Goal: Check status: Check status

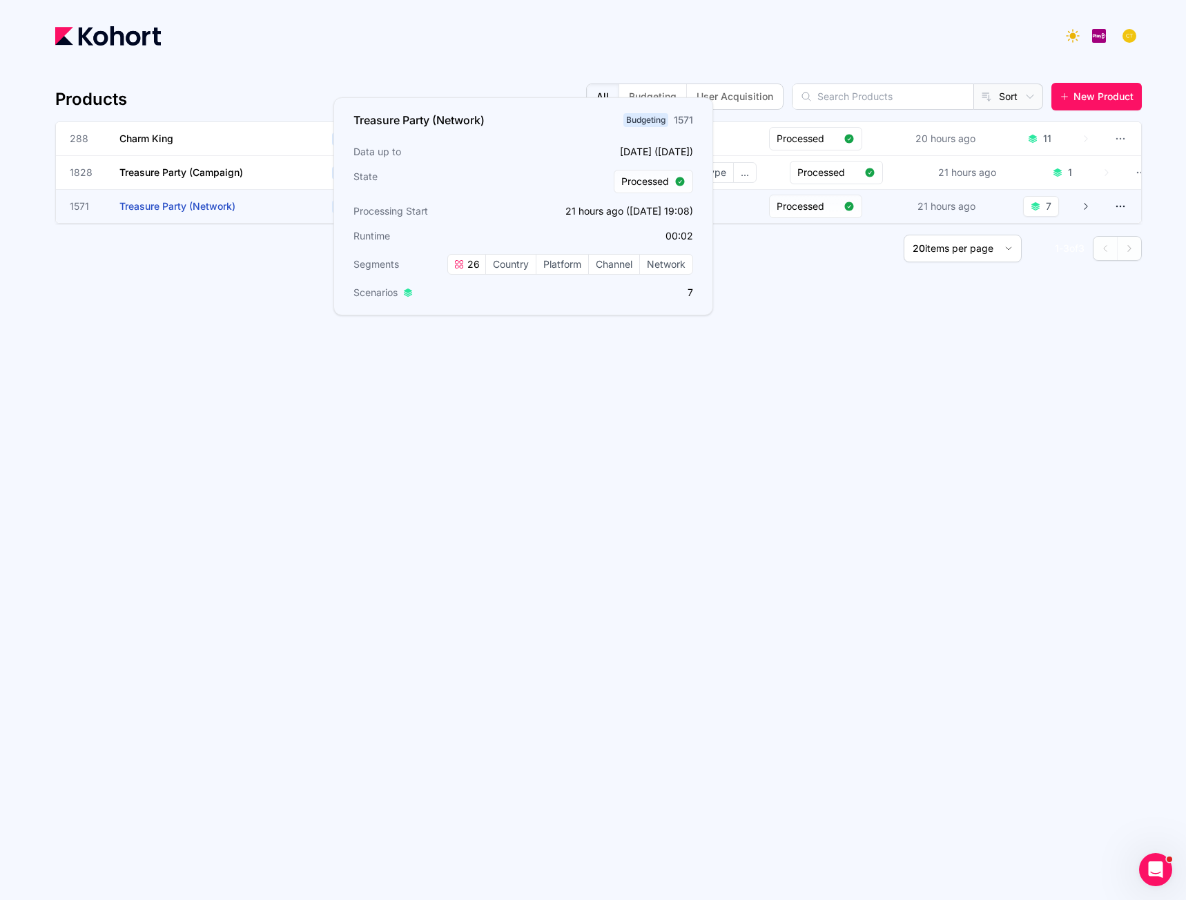
click at [162, 210] on span "Treasure Party (Network)" at bounding box center [177, 206] width 116 height 12
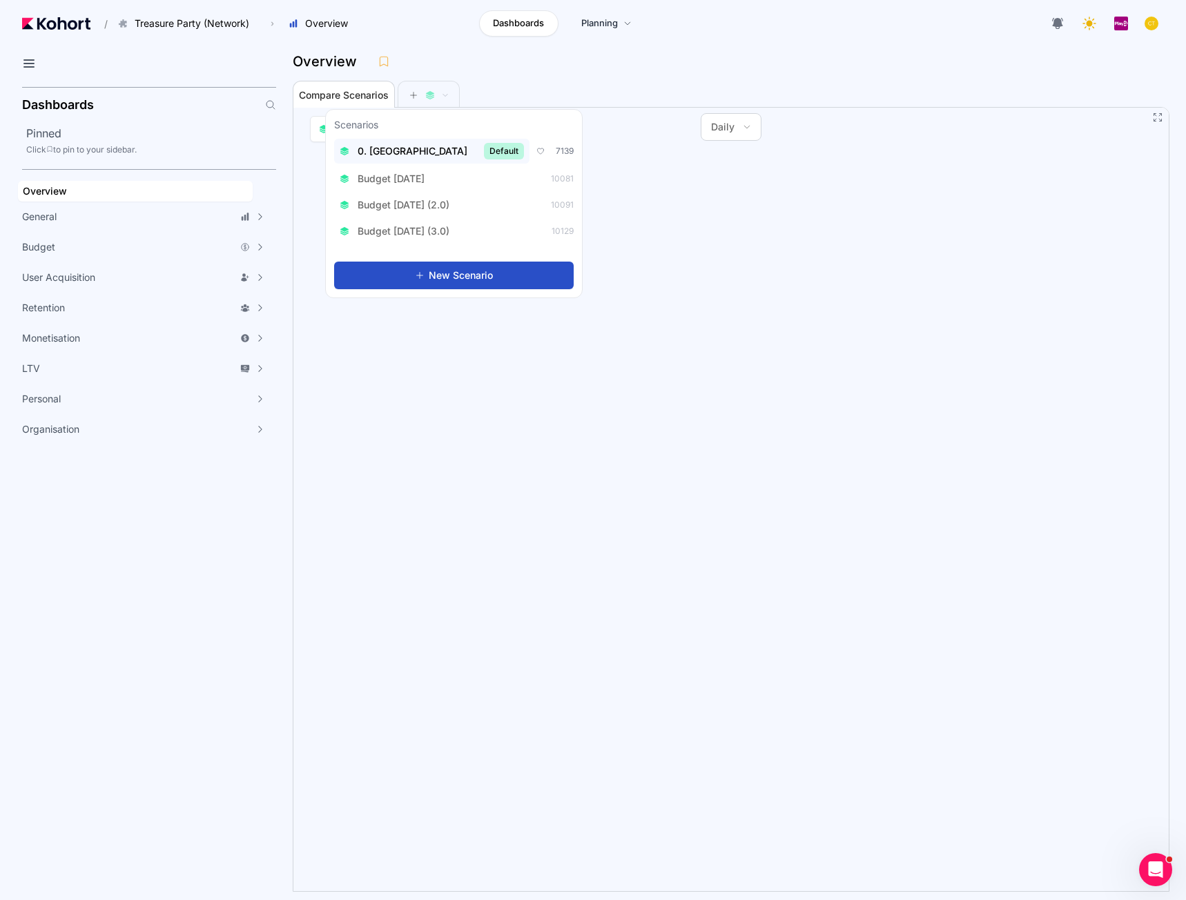
click at [401, 150] on span "0. [GEOGRAPHIC_DATA]" at bounding box center [413, 151] width 110 height 14
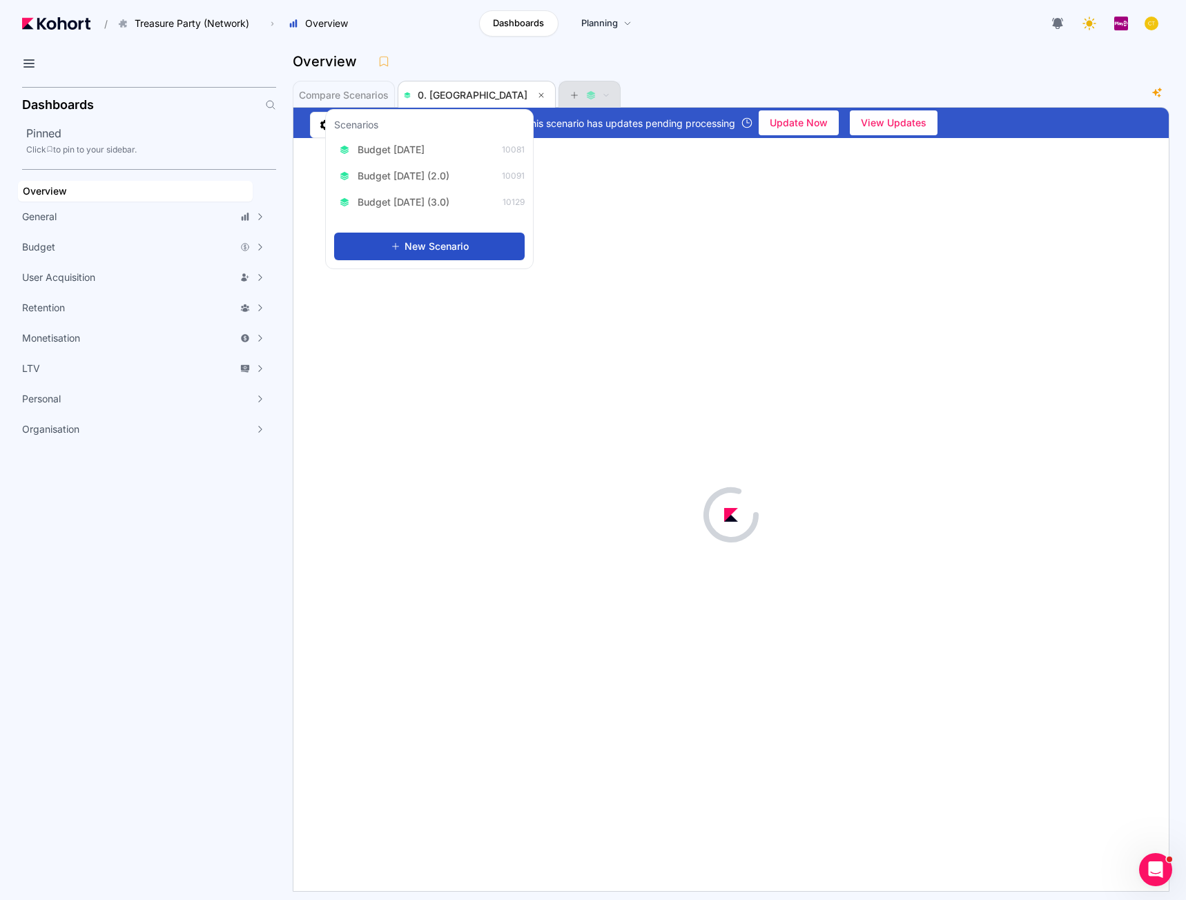
click at [570, 91] on icon at bounding box center [575, 95] width 10 height 10
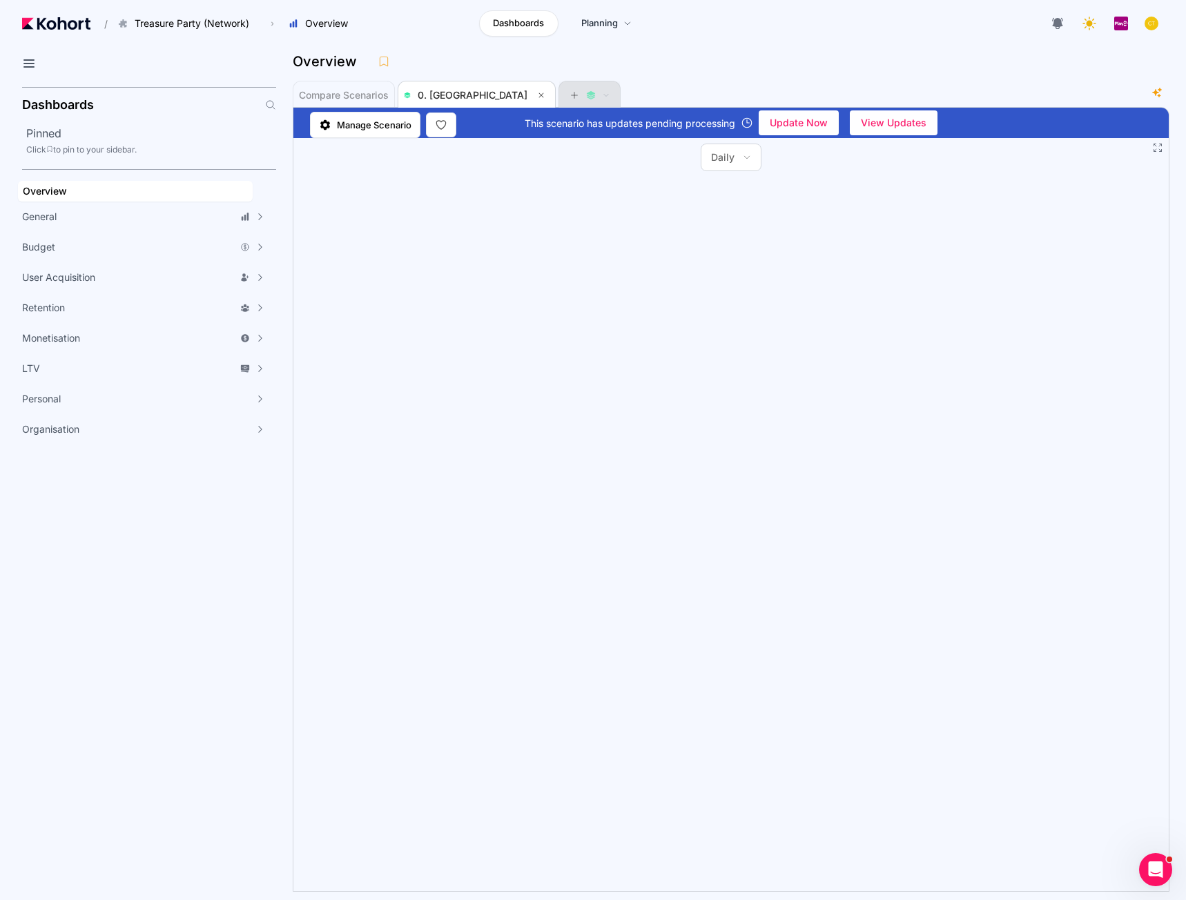
click at [570, 93] on icon at bounding box center [575, 95] width 10 height 10
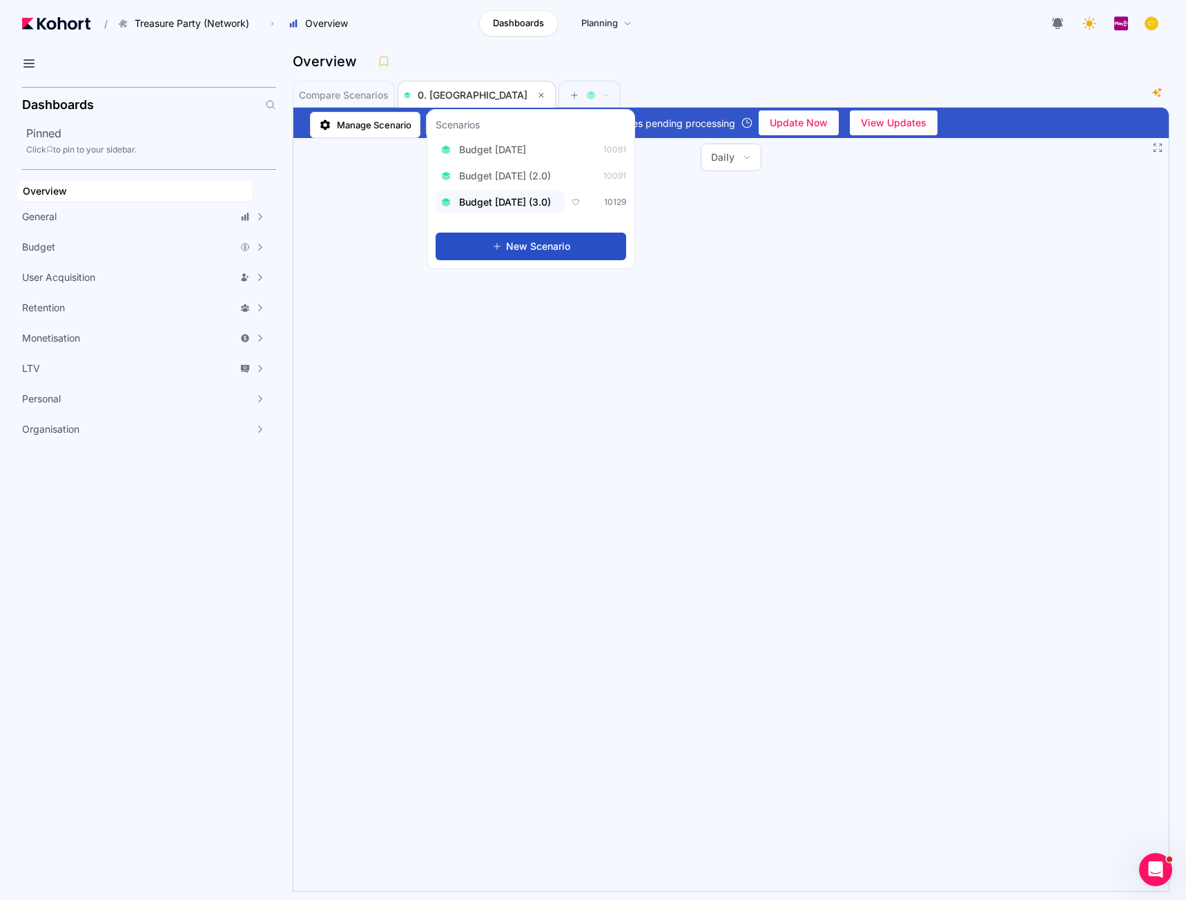
click at [510, 195] on span "Budget [DATE] (3.0)" at bounding box center [505, 202] width 92 height 14
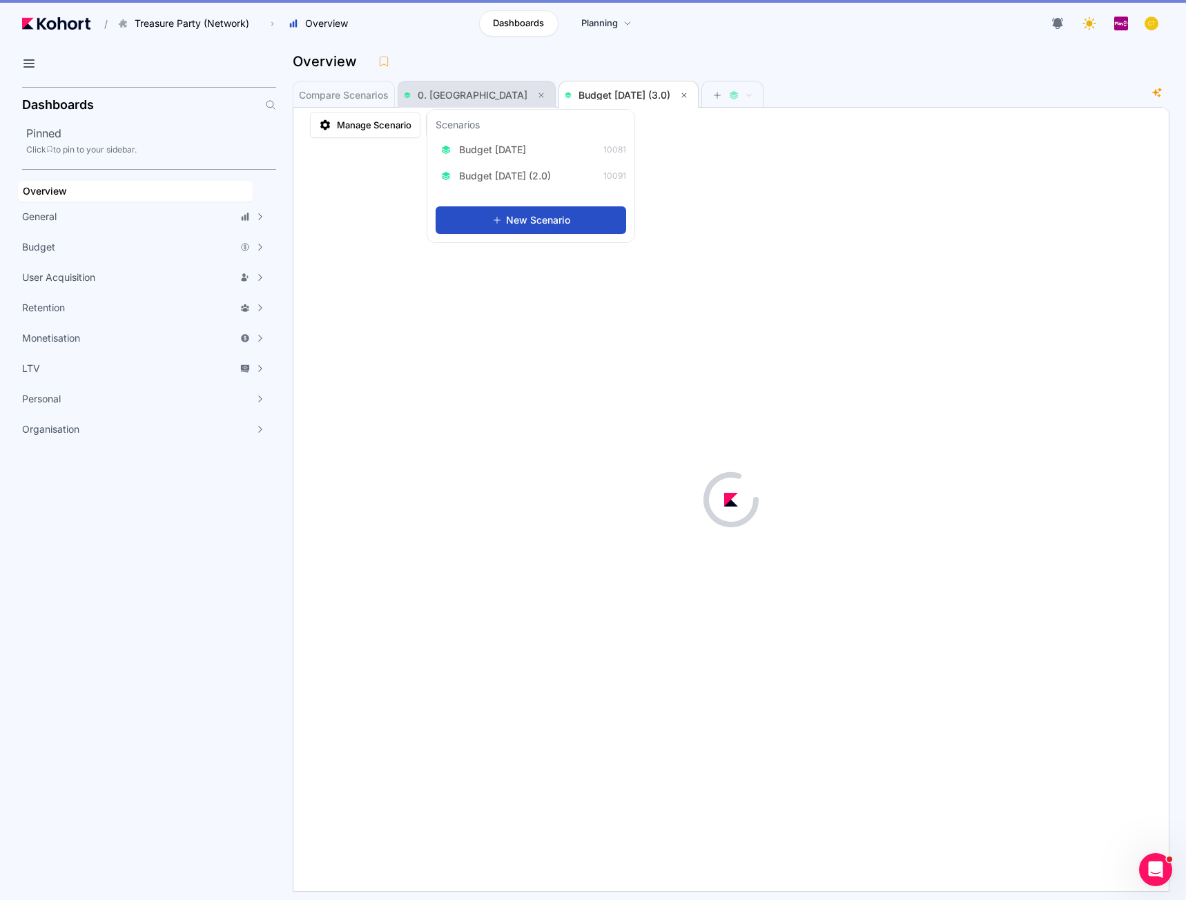
scroll to position [1, 0]
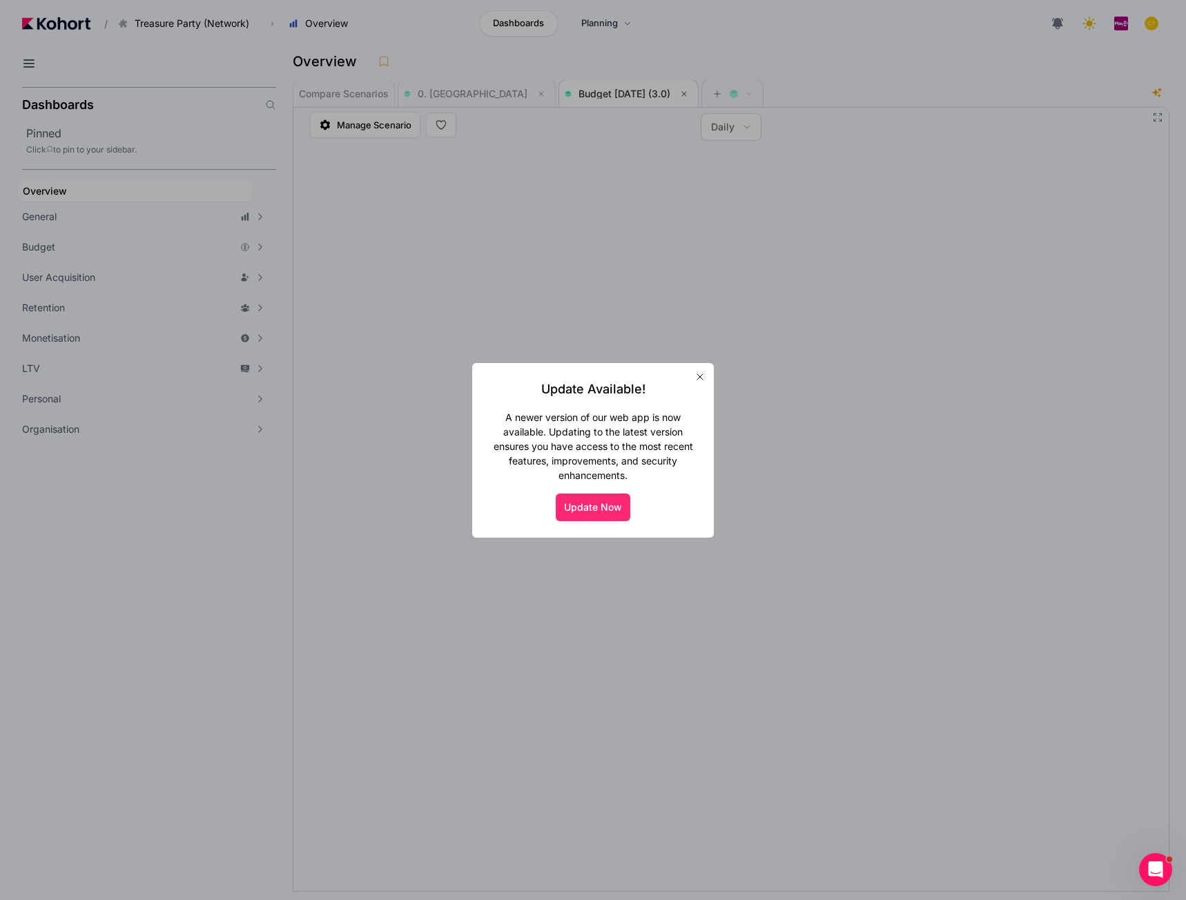
click at [592, 506] on button "Update Now" at bounding box center [593, 508] width 75 height 28
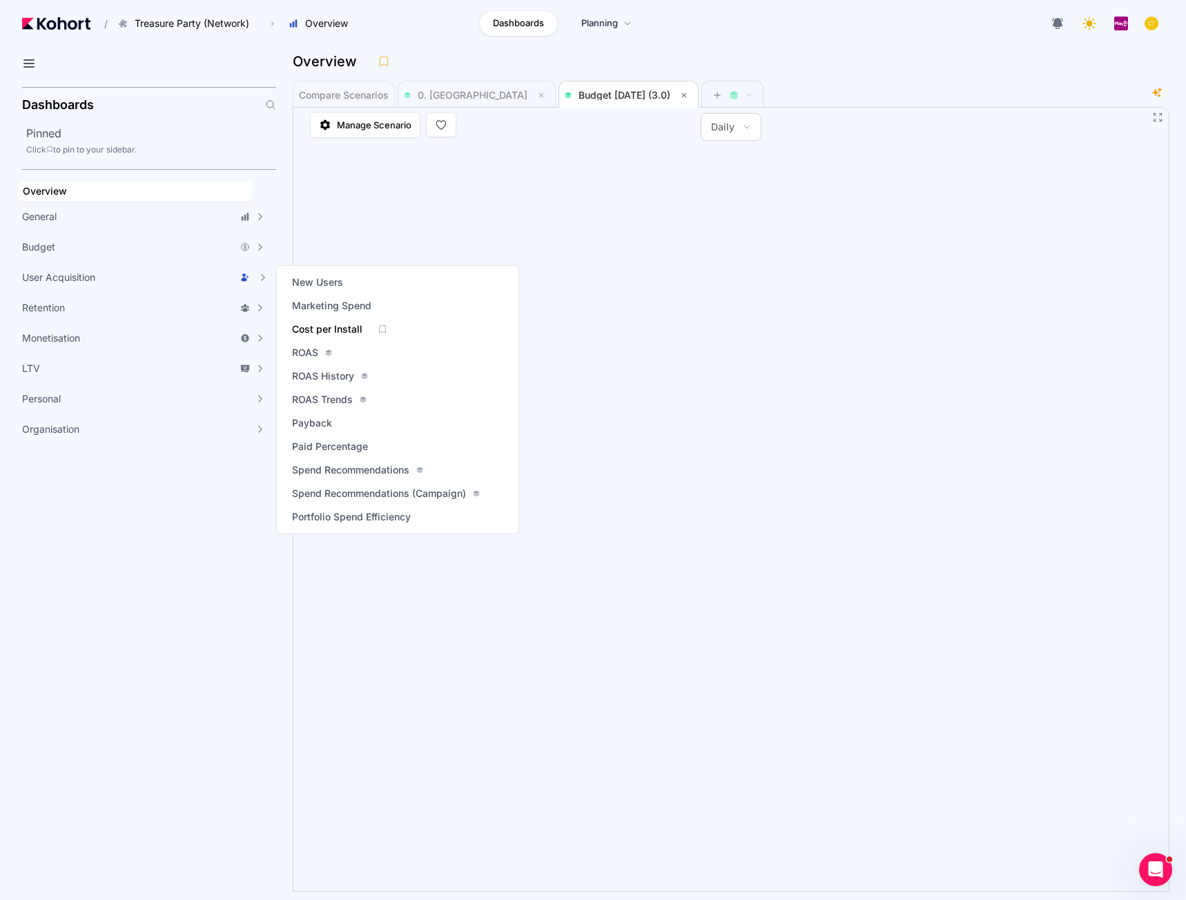
click at [315, 327] on span "Cost per Install" at bounding box center [327, 329] width 70 height 14
click at [306, 355] on span "ROAS" at bounding box center [305, 353] width 26 height 14
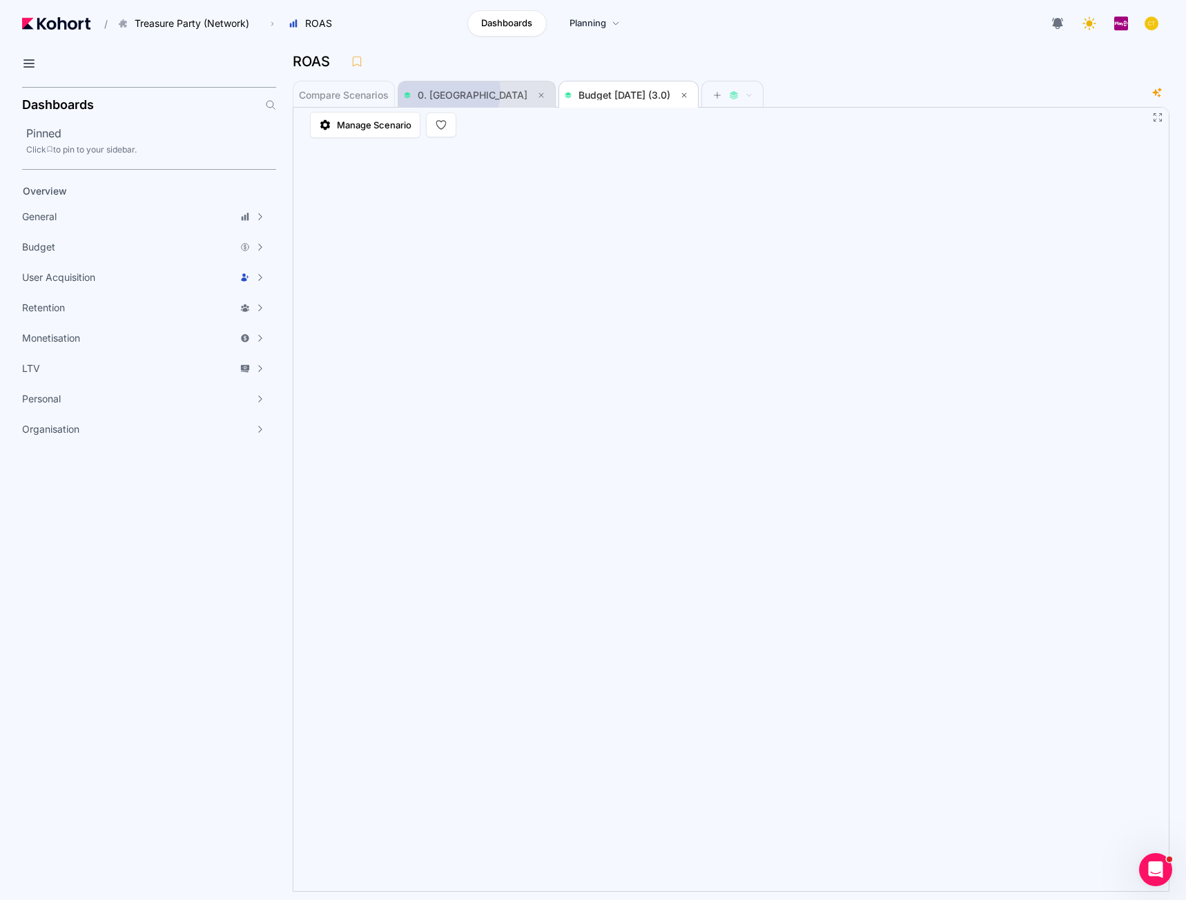
click at [449, 92] on span "0. [GEOGRAPHIC_DATA]" at bounding box center [473, 95] width 110 height 12
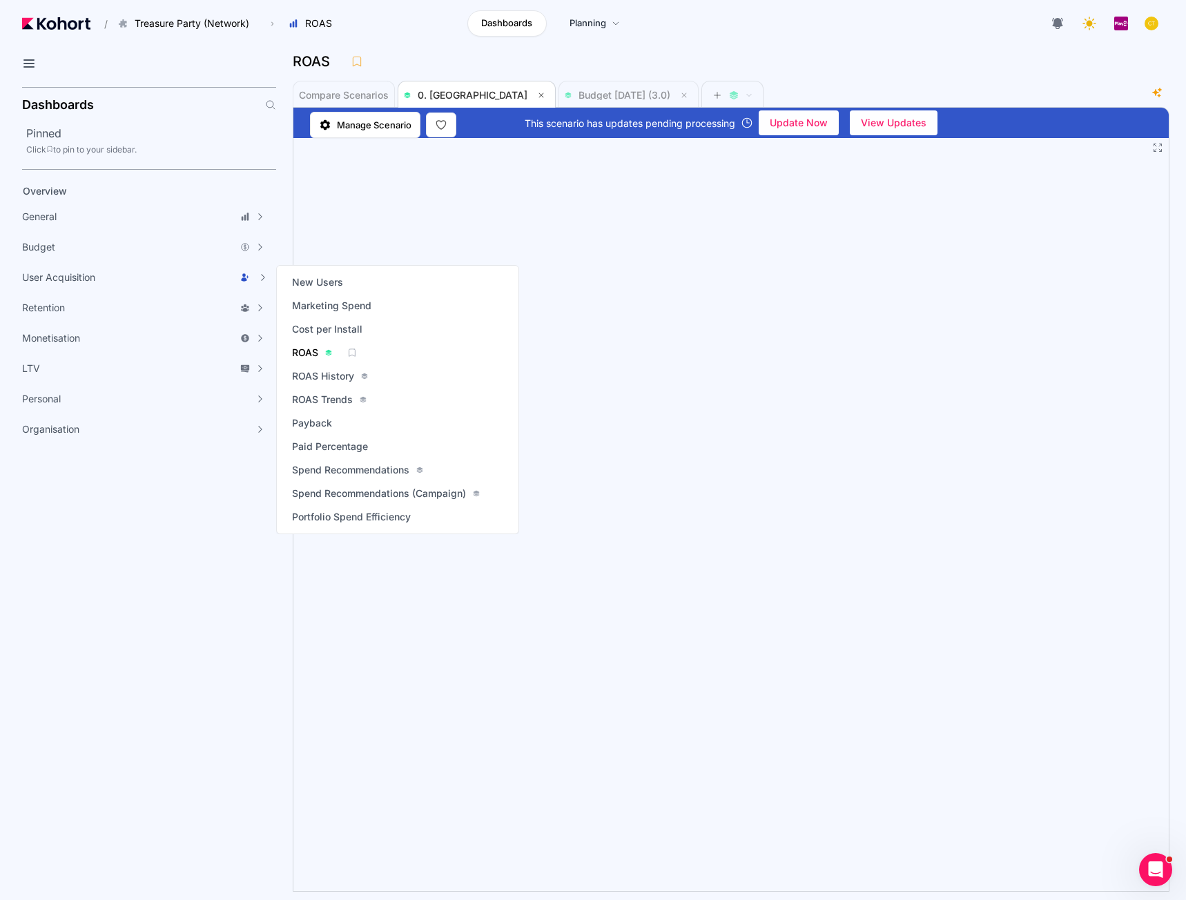
click at [304, 349] on span "ROAS" at bounding box center [305, 353] width 26 height 14
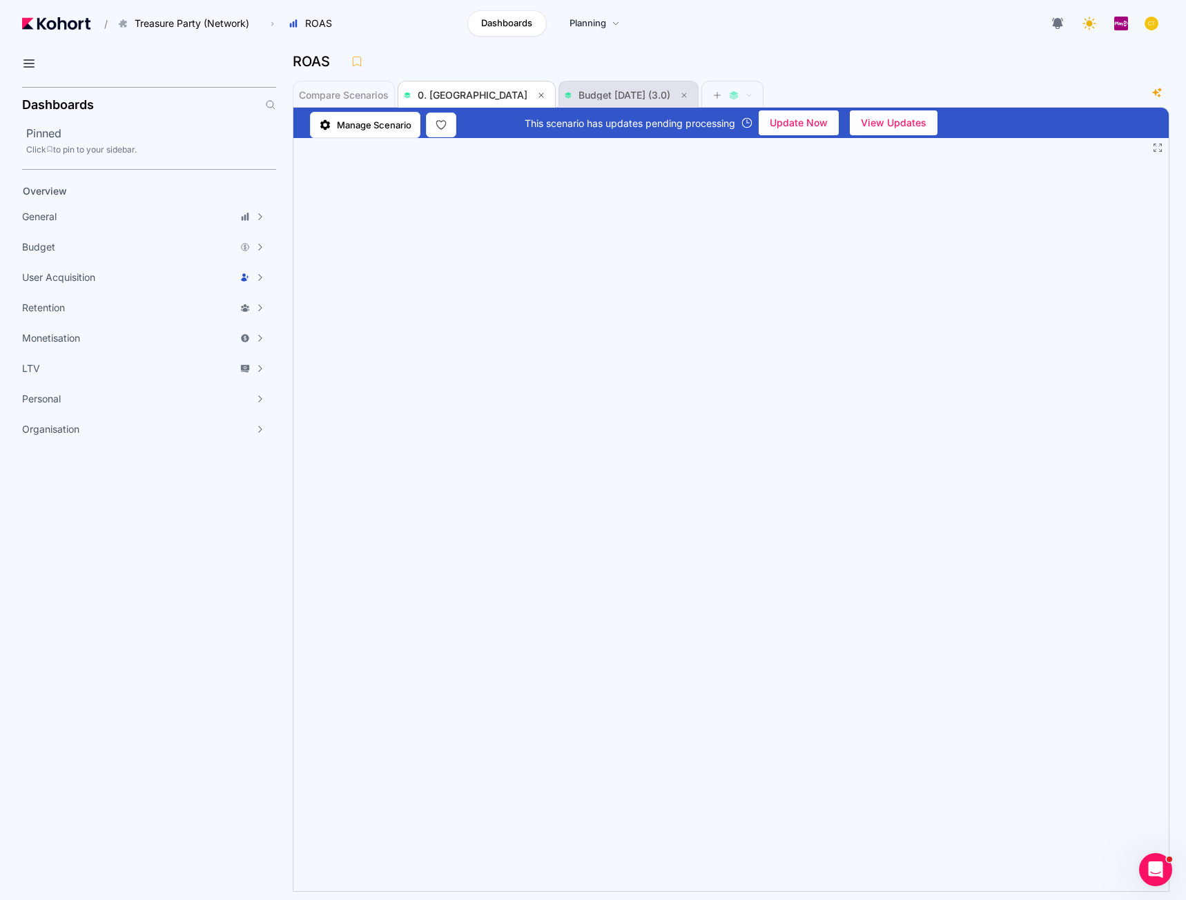
click at [579, 97] on span "Budget [DATE] (3.0)" at bounding box center [625, 95] width 92 height 12
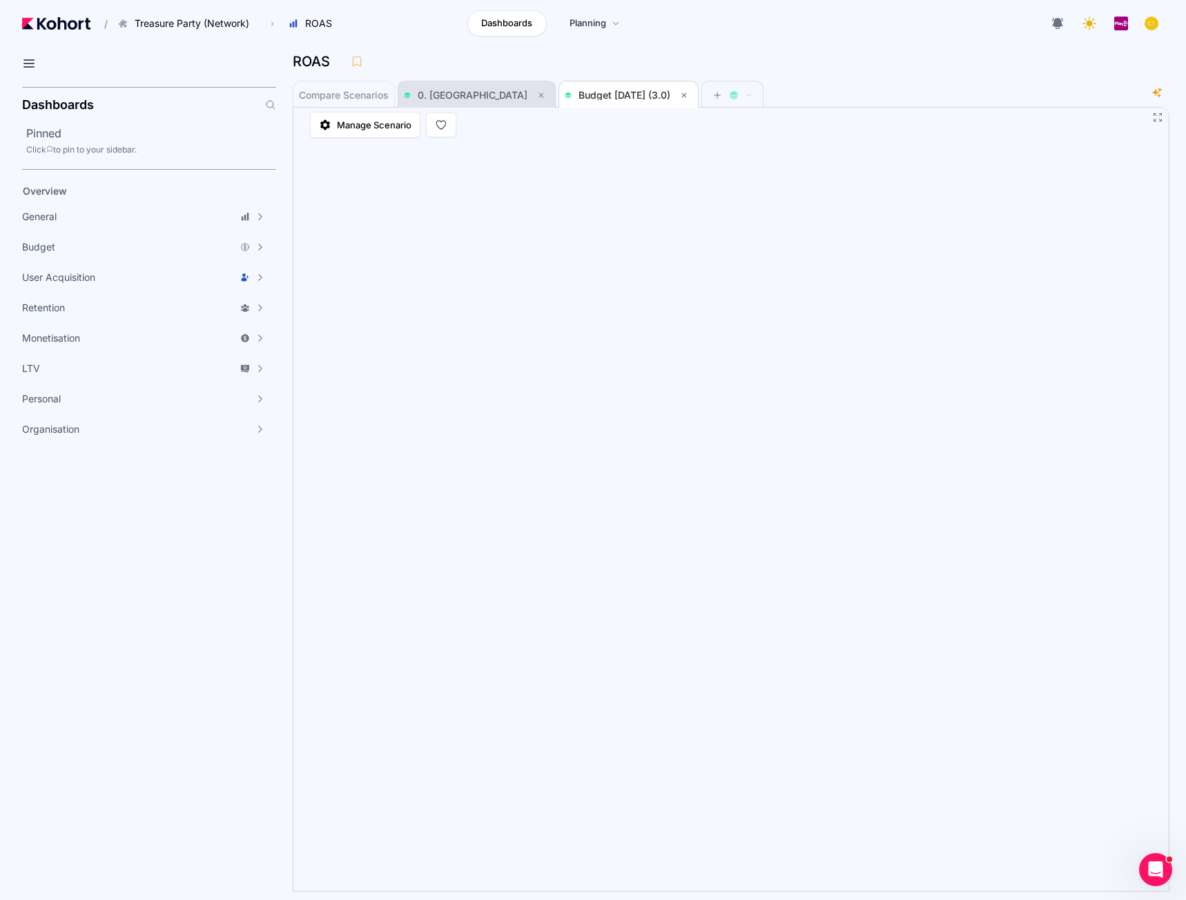
click at [423, 99] on span "0. [GEOGRAPHIC_DATA]" at bounding box center [473, 95] width 110 height 12
